Goal: Information Seeking & Learning: Learn about a topic

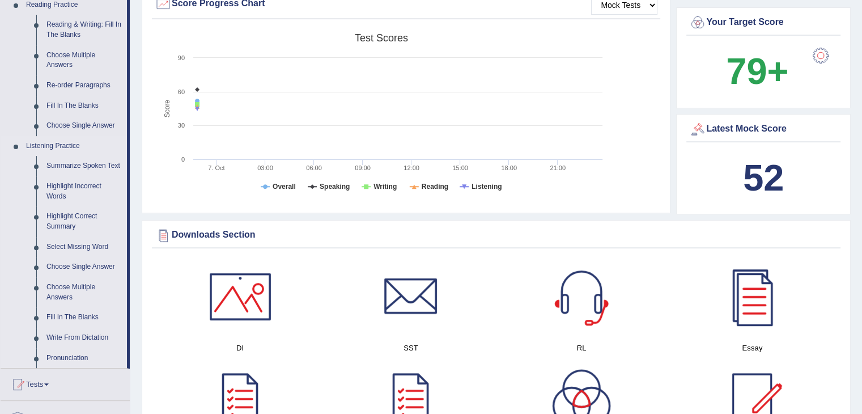
scroll to position [340, 0]
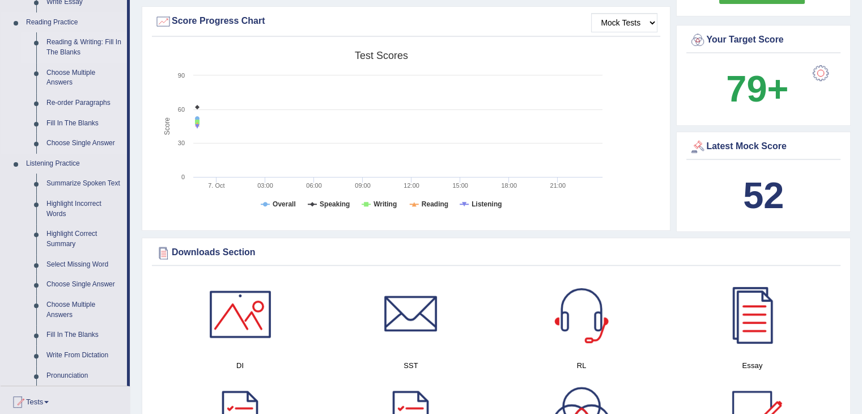
click at [79, 48] on link "Reading & Writing: Fill In The Blanks" at bounding box center [84, 47] width 86 height 30
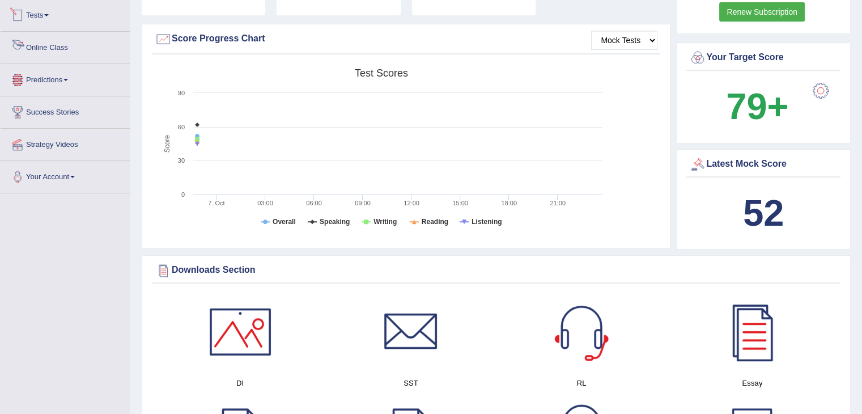
scroll to position [756, 0]
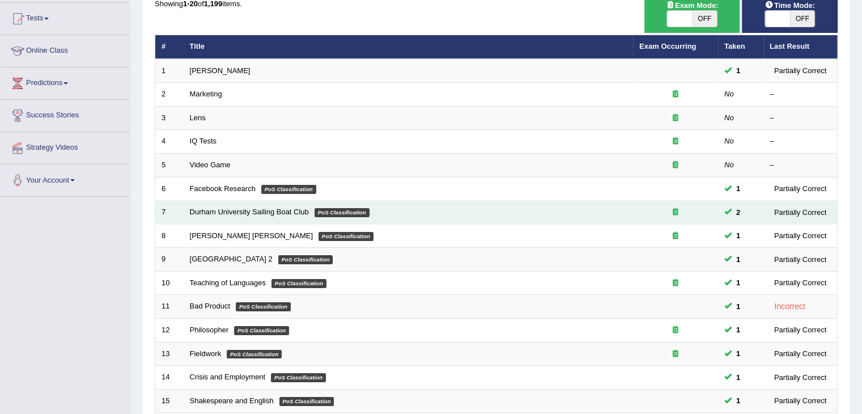
scroll to position [57, 0]
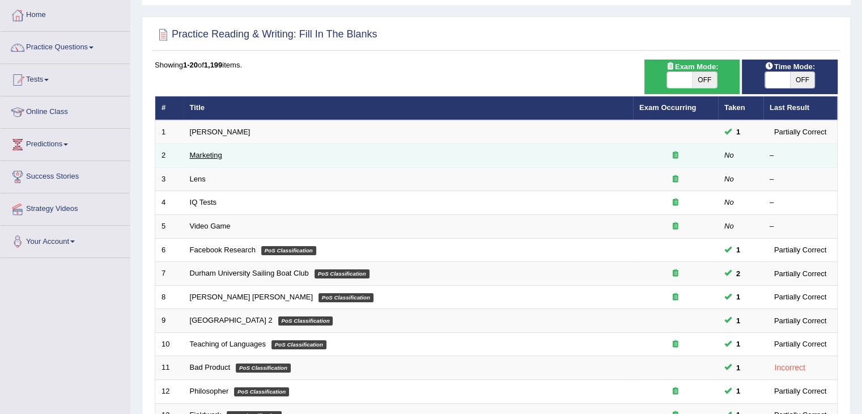
click at [203, 153] on link "Marketing" at bounding box center [206, 155] width 32 height 9
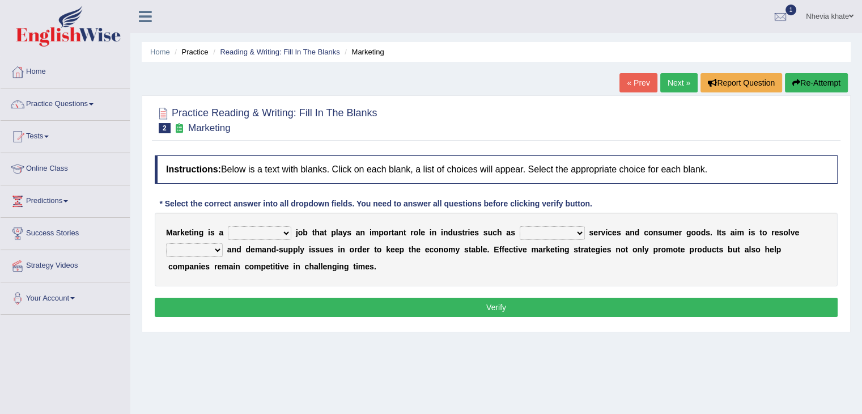
click at [263, 226] on select "professional flexible parochial descriptive" at bounding box center [260, 233] width 64 height 14
click at [228, 226] on select "professional flexible parochial descriptive" at bounding box center [260, 233] width 64 height 14
click at [287, 234] on select "professional flexible parochial descriptive" at bounding box center [260, 233] width 64 height 14
select select "professional"
click at [228, 226] on select "professional flexible parochial descriptive" at bounding box center [260, 233] width 64 height 14
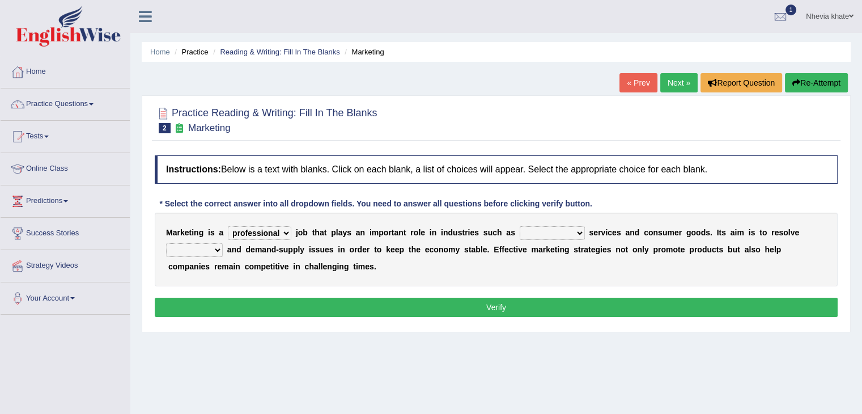
click at [549, 231] on select "civil financial conventional foremost" at bounding box center [552, 233] width 65 height 14
select select "financial"
click at [520, 226] on select "civil financial conventional foremost" at bounding box center [552, 233] width 65 height 14
click at [206, 247] on select "imbalance excess symmetry budget" at bounding box center [194, 250] width 57 height 14
select select "imbalance"
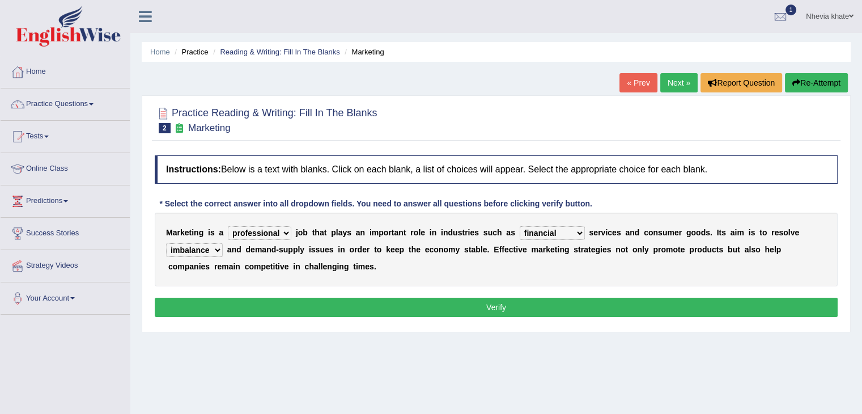
click at [166, 243] on select "imbalance excess symmetry budget" at bounding box center [194, 250] width 57 height 14
click at [499, 309] on button "Verify" at bounding box center [496, 307] width 683 height 19
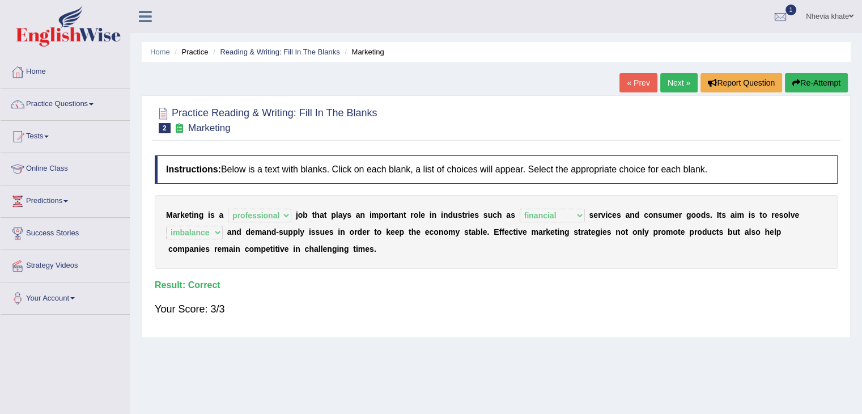
click at [673, 84] on link "Next »" at bounding box center [679, 82] width 37 height 19
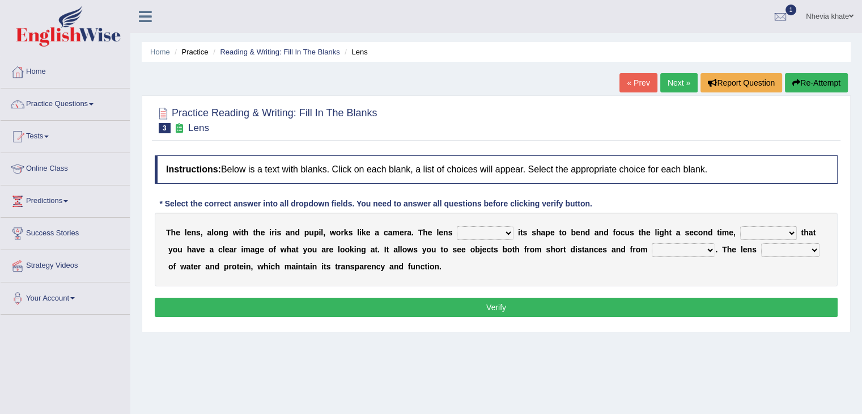
click at [477, 231] on select "adjusts shows selects presents" at bounding box center [485, 233] width 57 height 14
select select "adjusts"
click at [457, 226] on select "adjusts shows selects presents" at bounding box center [485, 233] width 57 height 14
click at [786, 232] on select "ensures to ensure ensure ensured" at bounding box center [769, 233] width 57 height 14
select select "to ensure"
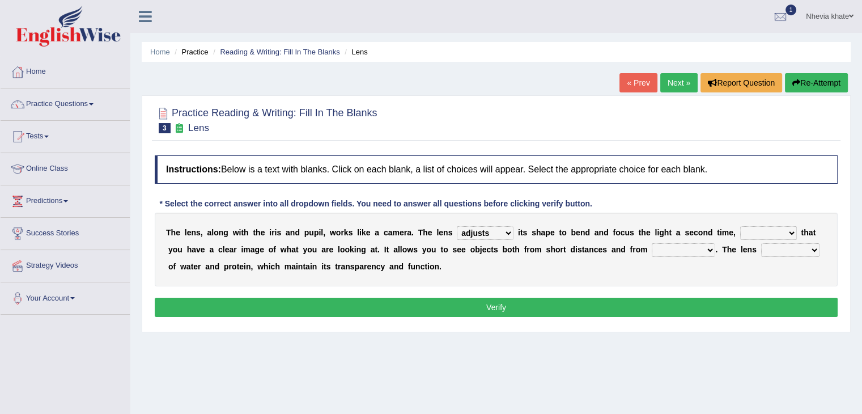
click at [741, 226] on select "ensures to ensure ensure ensured" at bounding box center [769, 233] width 57 height 14
click at [680, 253] on select "far away in between further apart all along" at bounding box center [684, 250] width 64 height 14
select select "far away"
click at [652, 243] on select "far away in between further apart all along" at bounding box center [684, 250] width 64 height 14
click at [672, 250] on select "far away in between further apart all along" at bounding box center [684, 250] width 64 height 14
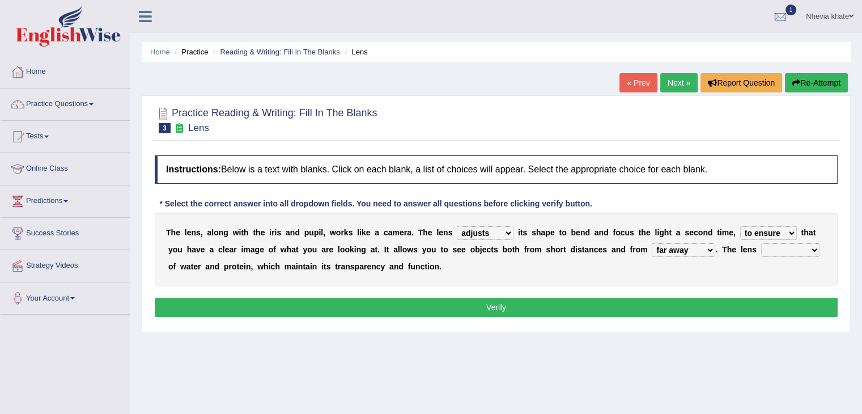
click at [791, 248] on select "constitutes comprises composes consists" at bounding box center [790, 250] width 58 height 14
click at [690, 253] on select "far away in between further apart all along" at bounding box center [684, 250] width 64 height 14
click at [783, 248] on select "constitutes comprises composes consists" at bounding box center [790, 250] width 58 height 14
select select "comprises"
click at [761, 243] on select "constitutes comprises composes consists" at bounding box center [790, 250] width 58 height 14
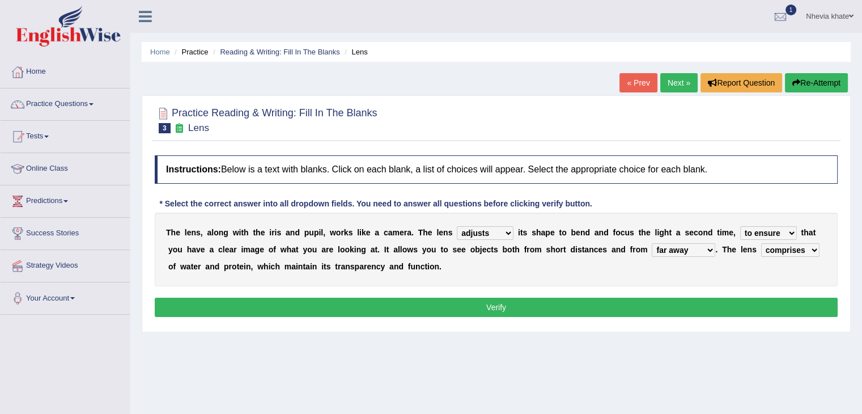
click at [692, 311] on button "Verify" at bounding box center [496, 307] width 683 height 19
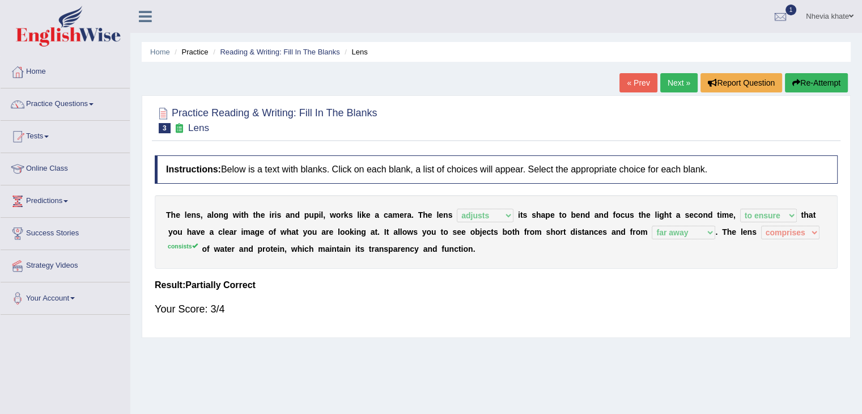
click at [680, 86] on link "Next »" at bounding box center [679, 82] width 37 height 19
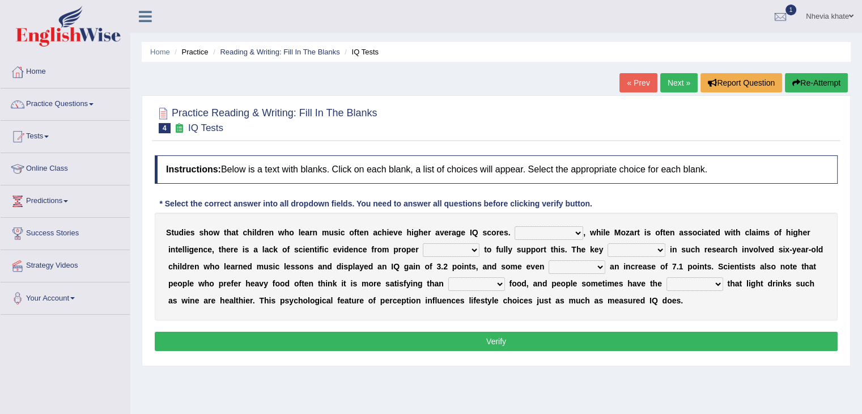
click at [568, 232] on select "However Therefore Consequently While" at bounding box center [549, 233] width 69 height 14
select select "However"
click at [515, 226] on select "However Therefore Consequently While" at bounding box center [549, 233] width 69 height 14
click at [581, 234] on select "However Therefore Consequently While" at bounding box center [549, 233] width 69 height 14
click at [475, 109] on div at bounding box center [496, 119] width 683 height 35
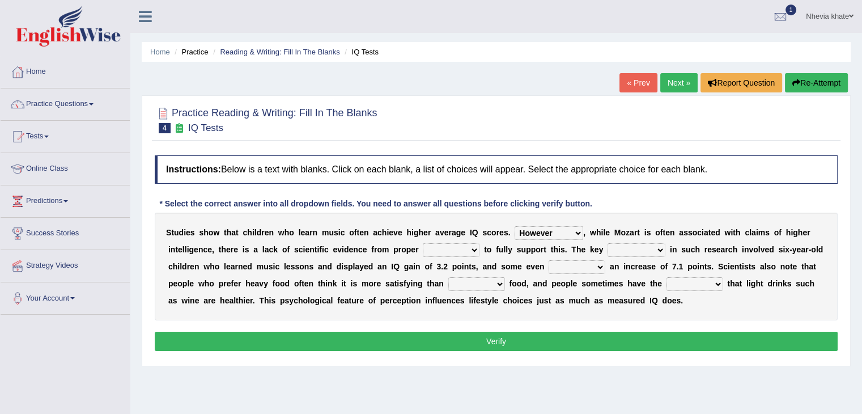
click at [454, 251] on select "test tests testing tested" at bounding box center [451, 250] width 57 height 14
select select "test"
click at [423, 243] on select "test tests testing tested" at bounding box center [451, 250] width 57 height 14
click at [653, 247] on select "process goal implication odd" at bounding box center [637, 250] width 58 height 14
select select "goal"
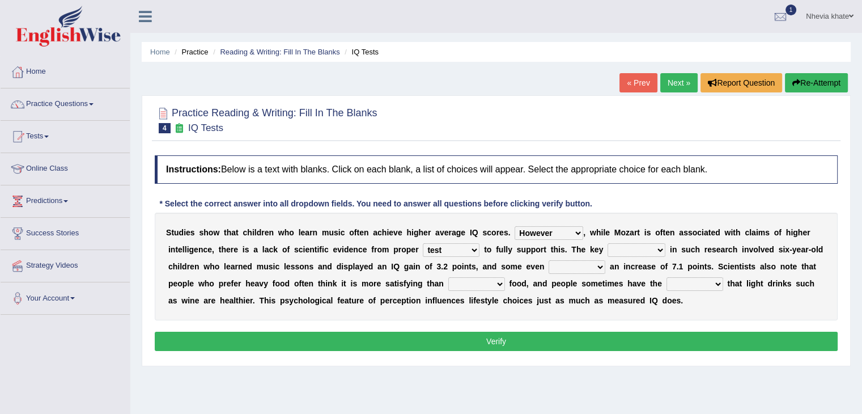
click at [608, 243] on select "process goal implication odd" at bounding box center [637, 250] width 58 height 14
click at [631, 244] on select "process goal implication odd" at bounding box center [637, 250] width 58 height 14
click at [726, 302] on div "S t u d i e s s h o w t h a t c h i l d r e n w h o l e a r n m u s i c o f t e…" at bounding box center [496, 267] width 683 height 108
click at [570, 268] on select "exhibited taught learned threatened" at bounding box center [577, 267] width 57 height 14
select select "learned"
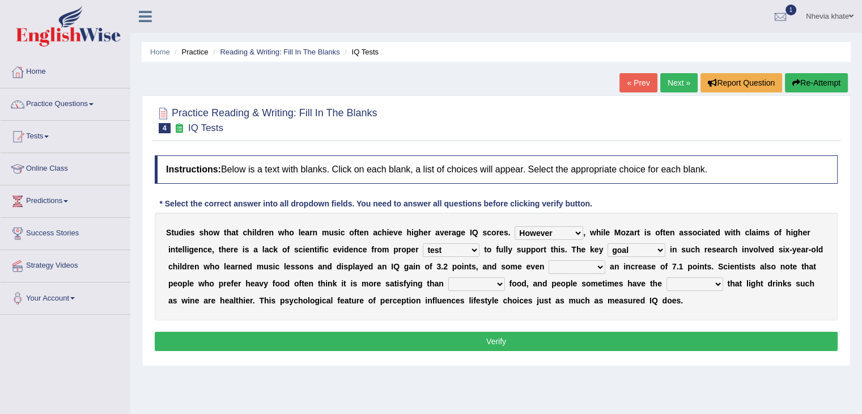
click at [549, 260] on select "exhibited taught learned threatened" at bounding box center [577, 267] width 57 height 14
click at [573, 266] on select "exhibited taught learned threatened" at bounding box center [577, 267] width 57 height 14
click at [549, 260] on select "exhibited taught learned threatened" at bounding box center [577, 267] width 57 height 14
click at [497, 289] on select "choosy lighter cushiony spooky" at bounding box center [477, 284] width 57 height 14
select select "lighter"
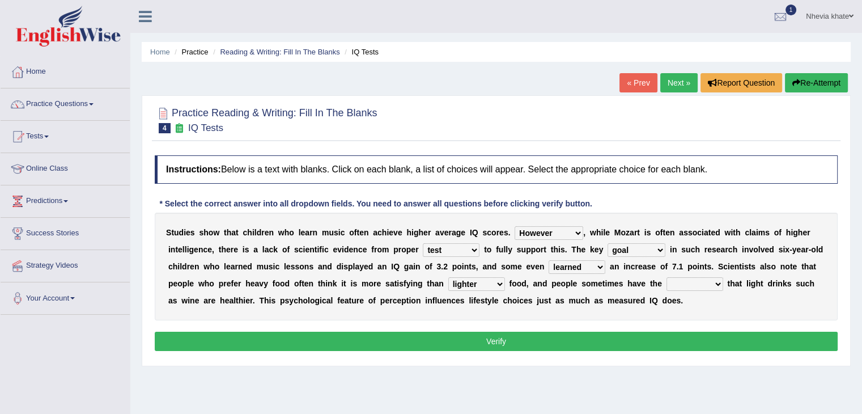
click at [449, 277] on select "choosy lighter cushiony spooky" at bounding box center [477, 284] width 57 height 14
click at [712, 282] on select "illusion sight anecdote intention" at bounding box center [695, 284] width 57 height 14
click at [667, 277] on select "illusion sight anecdote intention" at bounding box center [695, 284] width 57 height 14
click at [692, 280] on select "illusion sight anecdote intention" at bounding box center [695, 284] width 57 height 14
select select "illusion"
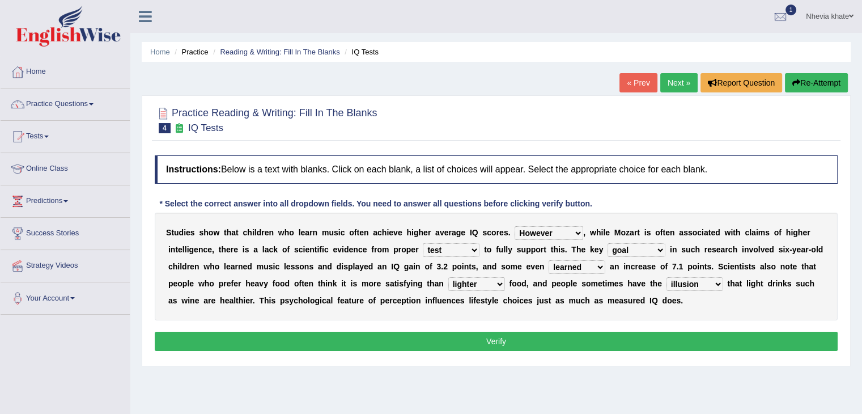
click at [667, 277] on select "illusion sight anecdote intention" at bounding box center [695, 284] width 57 height 14
click at [676, 342] on button "Verify" at bounding box center [496, 341] width 683 height 19
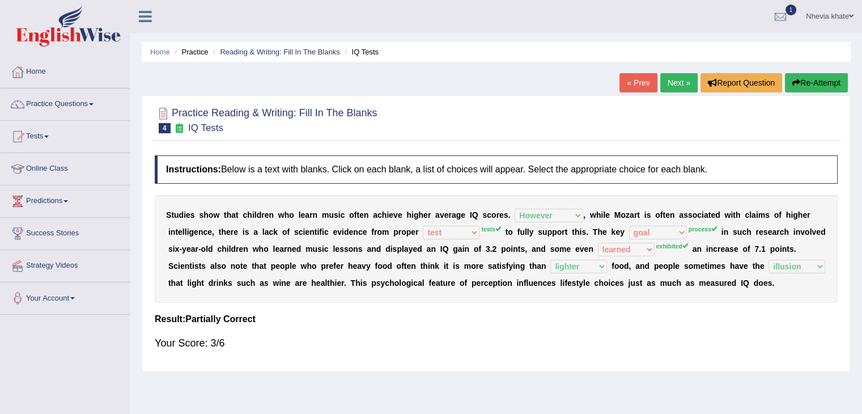
click at [676, 82] on link "Next »" at bounding box center [679, 82] width 37 height 19
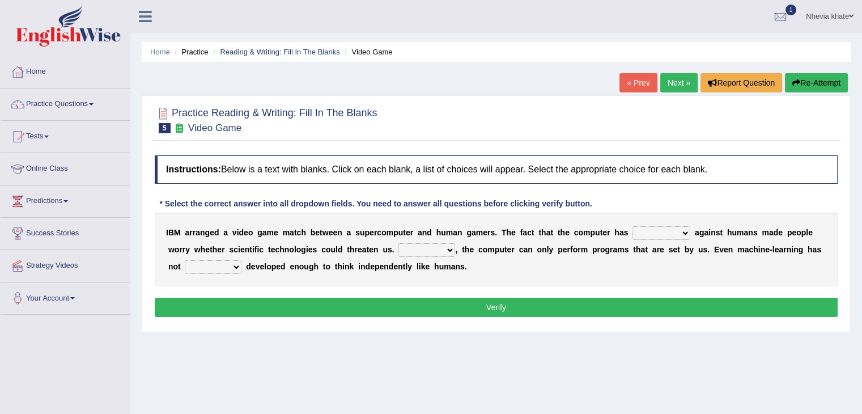
click at [655, 232] on select "competed fought acted challenged" at bounding box center [662, 233] width 58 height 14
click at [608, 274] on div "I B M a r r a n g e d a v i d e o g a m e m a t c h b e t w e e n a s u p e r c…" at bounding box center [496, 250] width 683 height 74
click at [683, 234] on select "competed fought acted challenged" at bounding box center [662, 233] width 58 height 14
select select "challenged"
click at [633, 226] on select "competed fought acted challenged" at bounding box center [662, 233] width 58 height 14
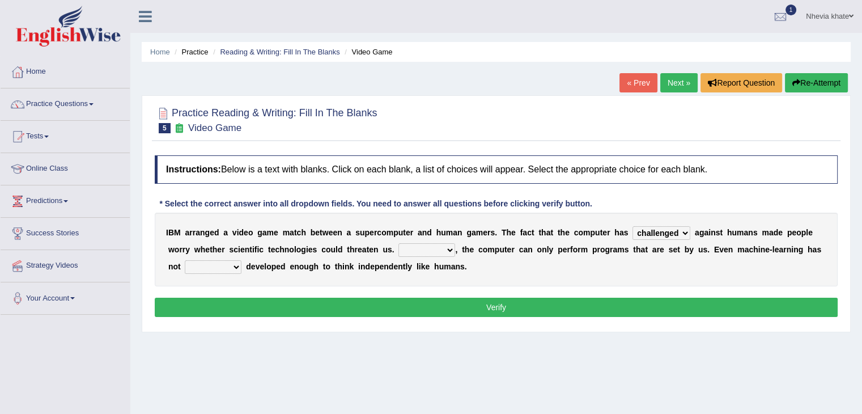
click at [442, 252] on select "Moreover However Thus So" at bounding box center [427, 250] width 57 height 14
click at [399, 243] on select "Moreover However Thus So" at bounding box center [427, 250] width 57 height 14
click at [456, 252] on b "," at bounding box center [456, 249] width 2 height 9
click at [445, 255] on div "I B M a r r a n g e d a v i d e o g a m e m a t c h b e t w e e n a s u p e r c…" at bounding box center [496, 250] width 683 height 74
click at [445, 249] on select "Moreover However Thus So" at bounding box center [427, 250] width 57 height 14
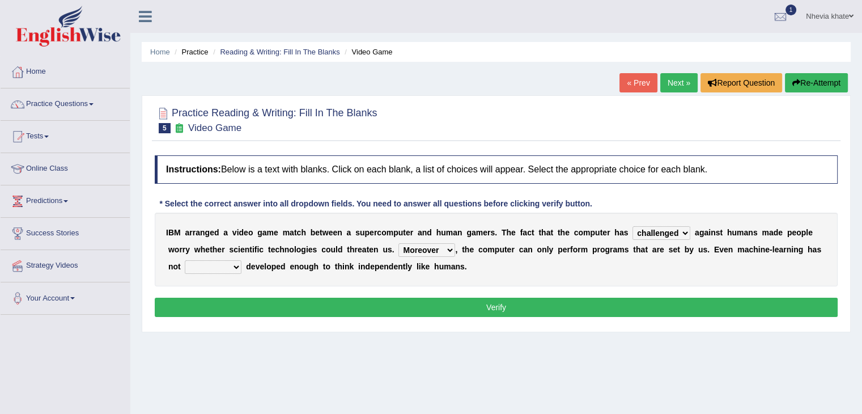
click at [445, 249] on select "Moreover However Thus So" at bounding box center [427, 250] width 57 height 14
click at [448, 249] on select "Moreover However Thus So" at bounding box center [427, 250] width 57 height 14
click at [399, 243] on select "Moreover However Thus So" at bounding box center [427, 250] width 57 height 14
click at [426, 251] on select "Moreover However Thus So" at bounding box center [427, 250] width 57 height 14
select select "However"
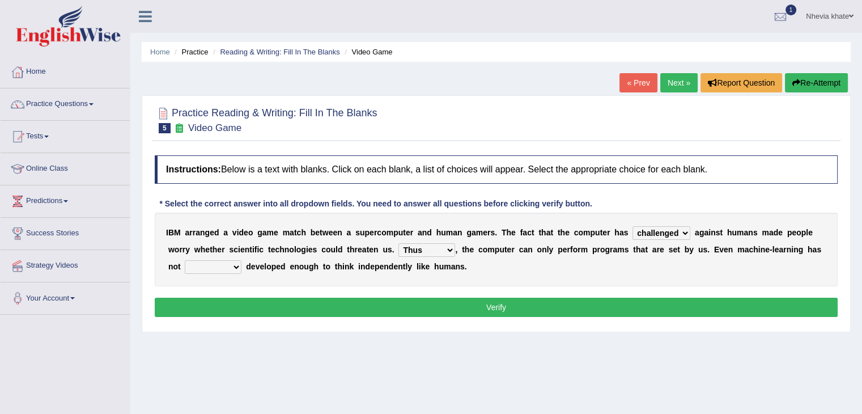
click at [399, 243] on select "Moreover However Thus So" at bounding box center [427, 250] width 57 height 14
click at [197, 261] on select "yet still only just" at bounding box center [213, 267] width 57 height 14
select select "only"
click at [185, 260] on select "yet still only just" at bounding box center [213, 267] width 57 height 14
click at [274, 300] on button "Verify" at bounding box center [496, 307] width 683 height 19
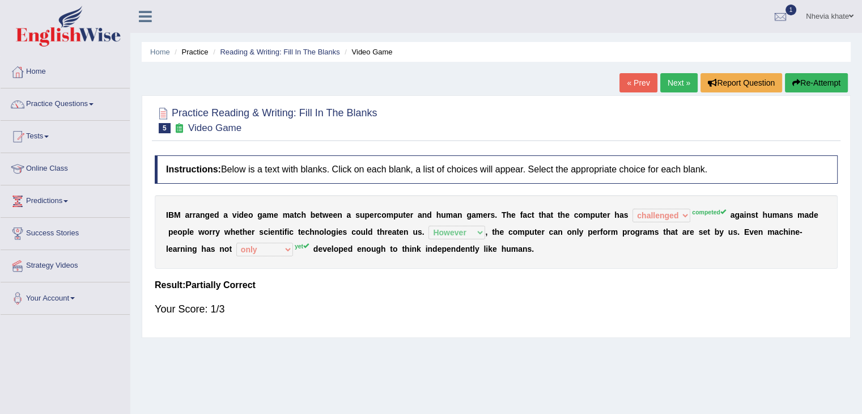
click at [674, 78] on link "Next »" at bounding box center [679, 82] width 37 height 19
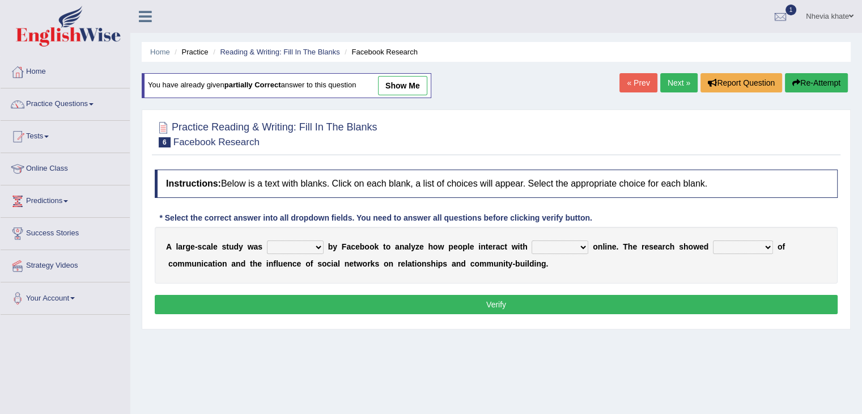
click at [315, 243] on select "surveyed had asked made" at bounding box center [295, 247] width 57 height 14
select select "surveyed"
click at [267, 240] on select "surveyed had asked made" at bounding box center [295, 247] width 57 height 14
click at [563, 246] on select "together all each other another" at bounding box center [560, 247] width 57 height 14
select select "each other"
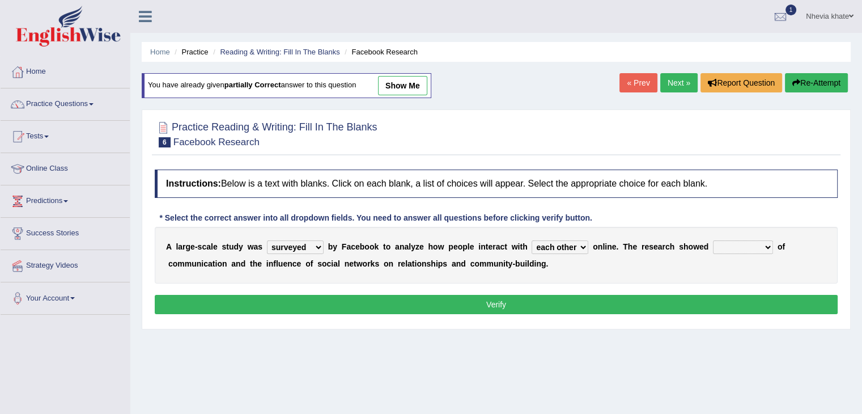
click at [532, 240] on select "together all each other another" at bounding box center [560, 247] width 57 height 14
click at [731, 247] on select "advantages standards fellowships patterns" at bounding box center [743, 247] width 60 height 14
select select "advantages"
click at [713, 240] on select "advantages standards fellowships patterns" at bounding box center [743, 247] width 60 height 14
click at [411, 299] on button "Verify" at bounding box center [496, 304] width 683 height 19
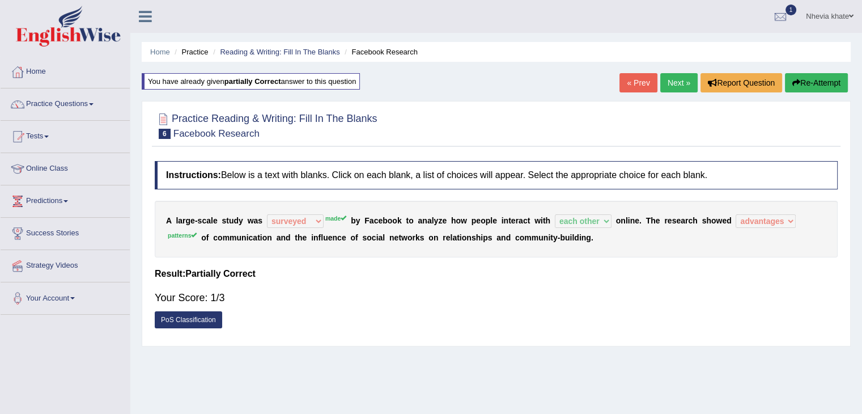
click at [678, 81] on link "Next »" at bounding box center [679, 82] width 37 height 19
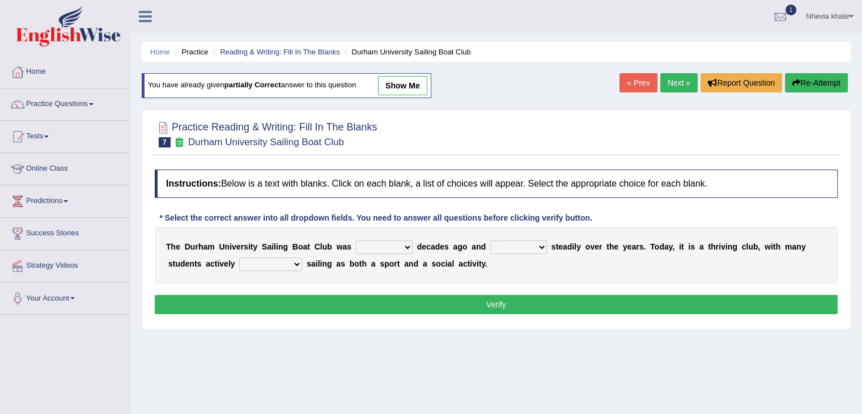
click at [403, 243] on select "found fund founded find" at bounding box center [384, 247] width 57 height 14
select select "founded"
click at [356, 240] on select "found fund founded find" at bounding box center [384, 247] width 57 height 14
click at [517, 244] on select "grow growing has grown grown" at bounding box center [518, 247] width 57 height 14
select select "growing"
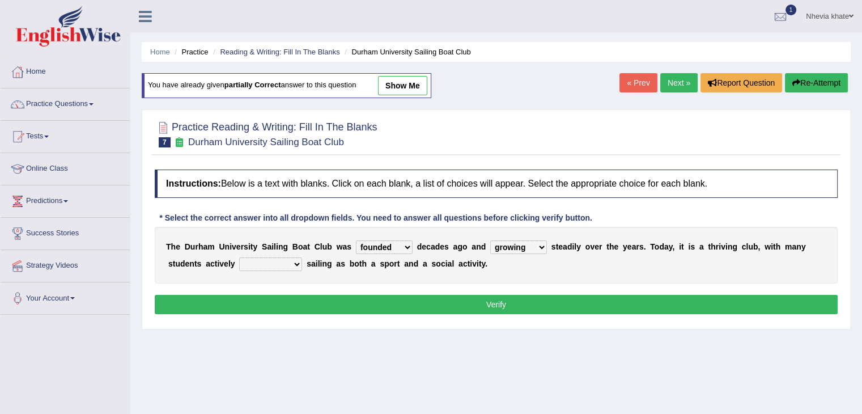
click at [490, 240] on select "grow growing has grown grown" at bounding box center [518, 247] width 57 height 14
click at [281, 265] on select "enjoy enjoyed are enjoying enjoying" at bounding box center [270, 264] width 63 height 14
click at [239, 257] on select "enjoy enjoyed are enjoying enjoying" at bounding box center [270, 264] width 63 height 14
click at [270, 261] on select "enjoy enjoyed are enjoying enjoying" at bounding box center [270, 264] width 63 height 14
select select "enjoying"
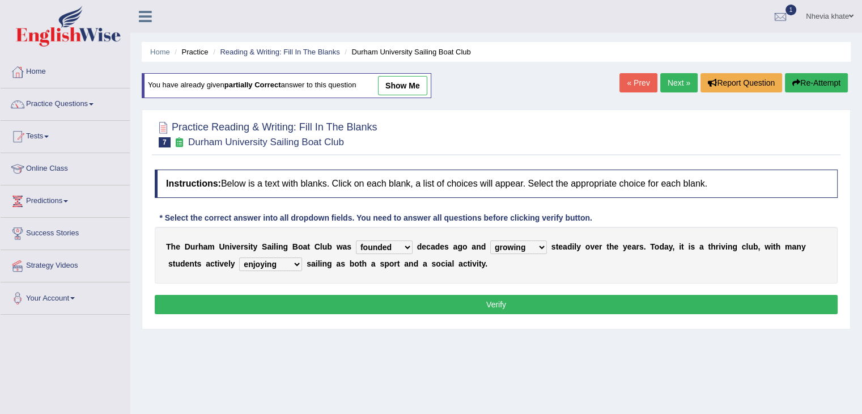
click at [239, 257] on select "enjoy enjoyed are enjoying enjoying" at bounding box center [270, 264] width 63 height 14
click at [323, 302] on button "Verify" at bounding box center [496, 304] width 683 height 19
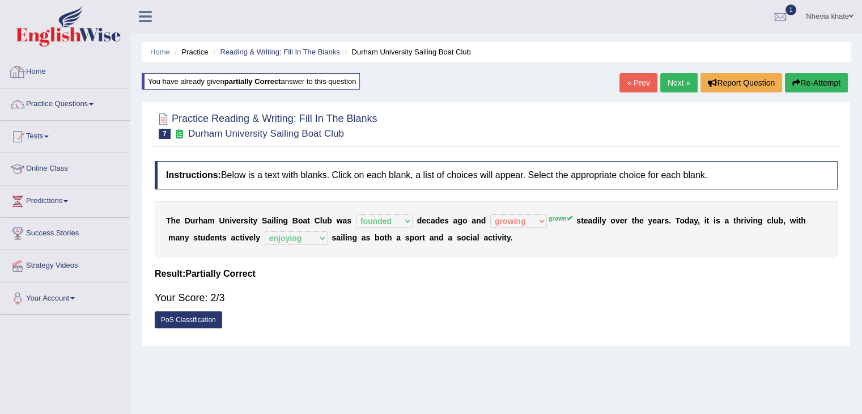
click at [40, 74] on link "Home" at bounding box center [65, 70] width 129 height 28
